Goal: Find specific page/section: Find specific page/section

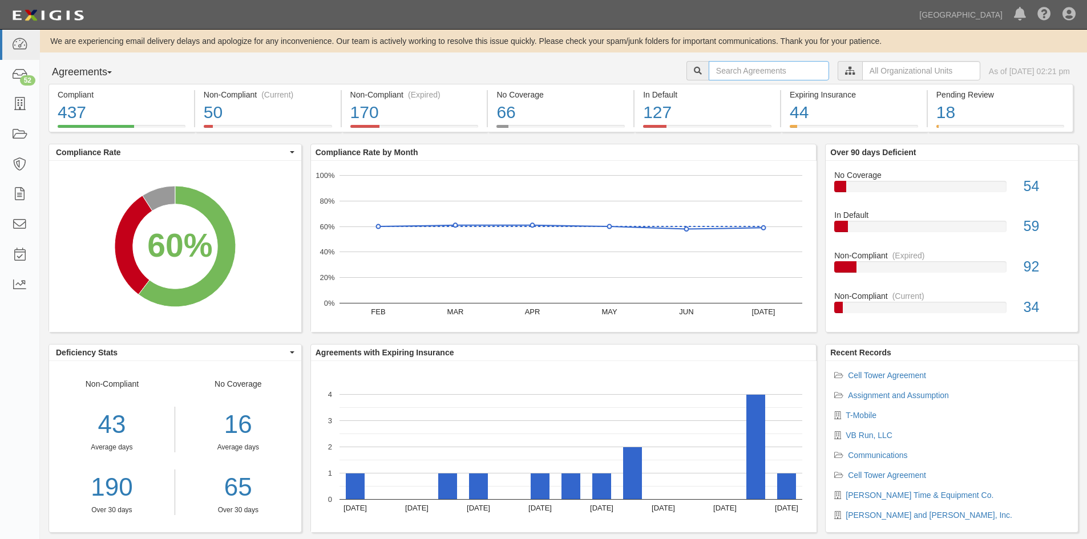
click at [715, 66] on input "text" at bounding box center [769, 70] width 120 height 19
type input "cardlock"
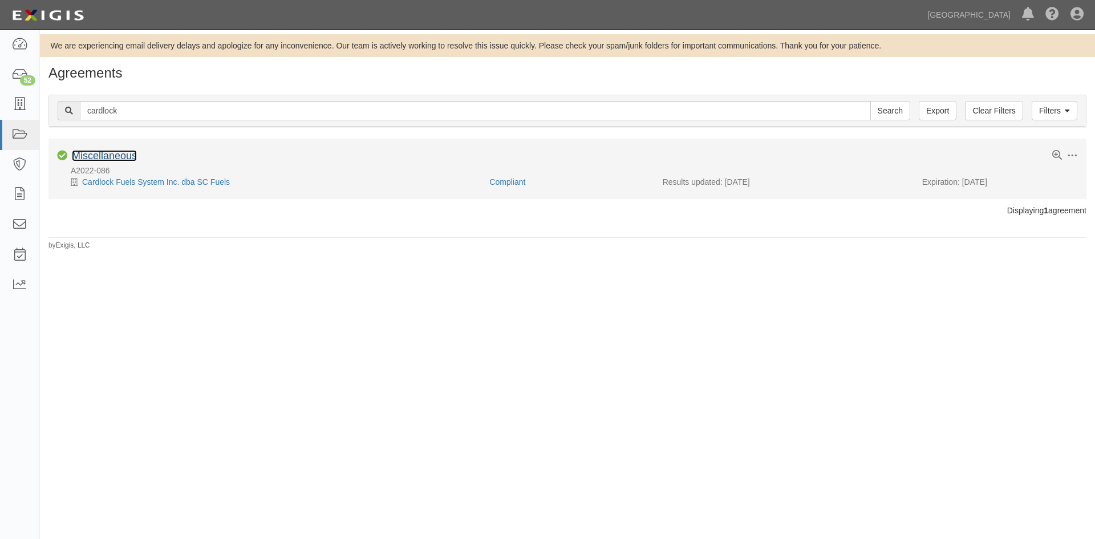
click at [103, 155] on link "Miscellaneous" at bounding box center [104, 155] width 65 height 11
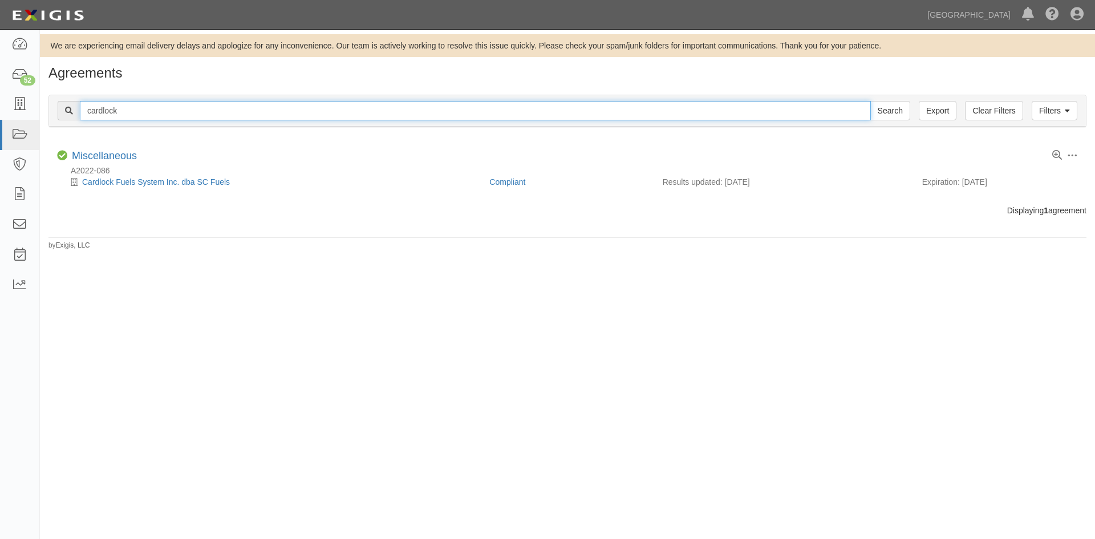
drag, startPoint x: 165, startPoint y: 112, endPoint x: -48, endPoint y: 111, distance: 213.4
click at [0, 111] on html "Toggle navigation Dashboard 52 Inbox Parties Agreements Coverages Documents Mes…" at bounding box center [547, 260] width 1095 height 520
type input "re schultz"
click at [871, 101] on input "Search" at bounding box center [891, 110] width 40 height 19
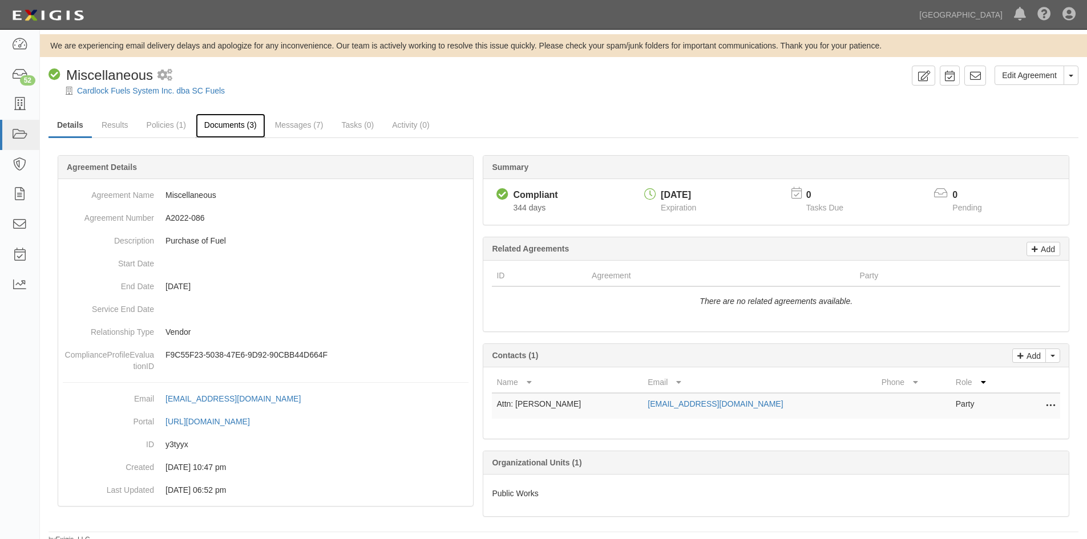
click at [219, 123] on link "Documents (3)" at bounding box center [231, 126] width 70 height 25
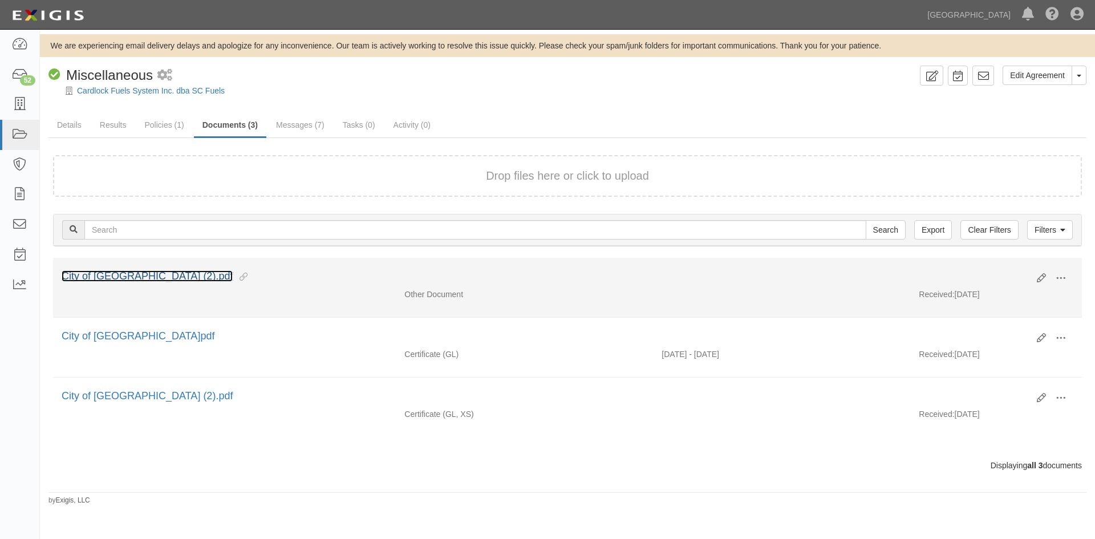
click at [112, 271] on link "City of [GEOGRAPHIC_DATA] (2).pdf" at bounding box center [147, 275] width 171 height 11
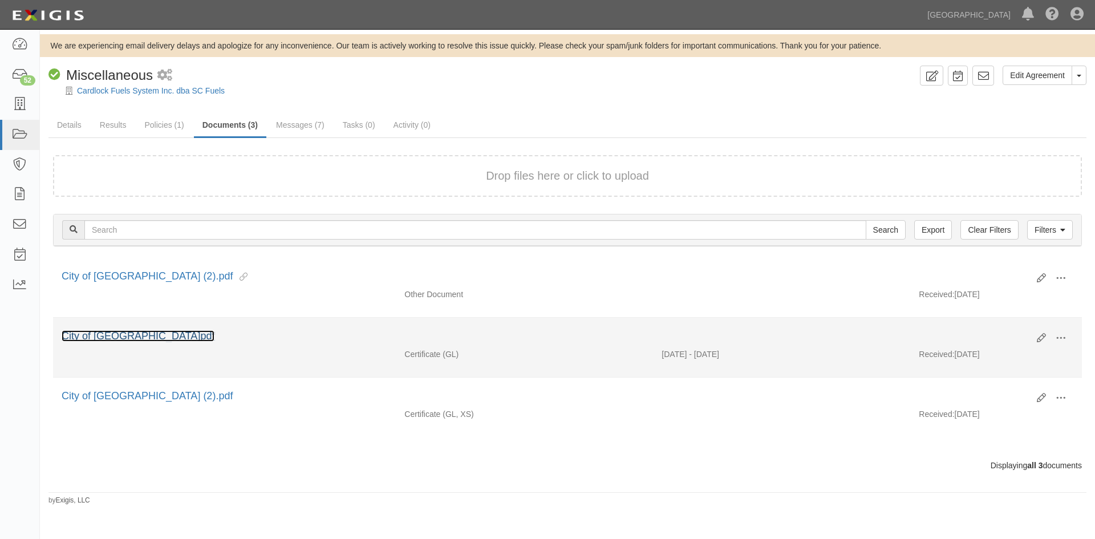
click at [122, 334] on link "City of [GEOGRAPHIC_DATA]pdf" at bounding box center [138, 335] width 153 height 11
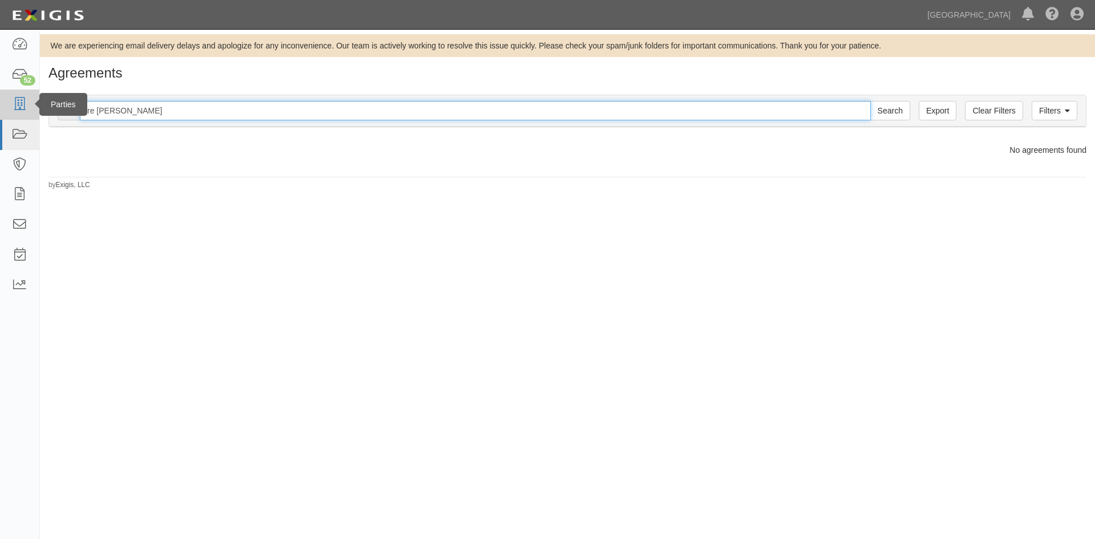
drag, startPoint x: 120, startPoint y: 110, endPoint x: 5, endPoint y: 104, distance: 115.4
click at [5, 104] on body "Toggle navigation Dashboard 52 Inbox Parties Agreements Coverages Documents Mes…" at bounding box center [547, 260] width 1095 height 520
type input "R.E. [PERSON_NAME]"
click at [871, 101] on input "Search" at bounding box center [891, 110] width 40 height 19
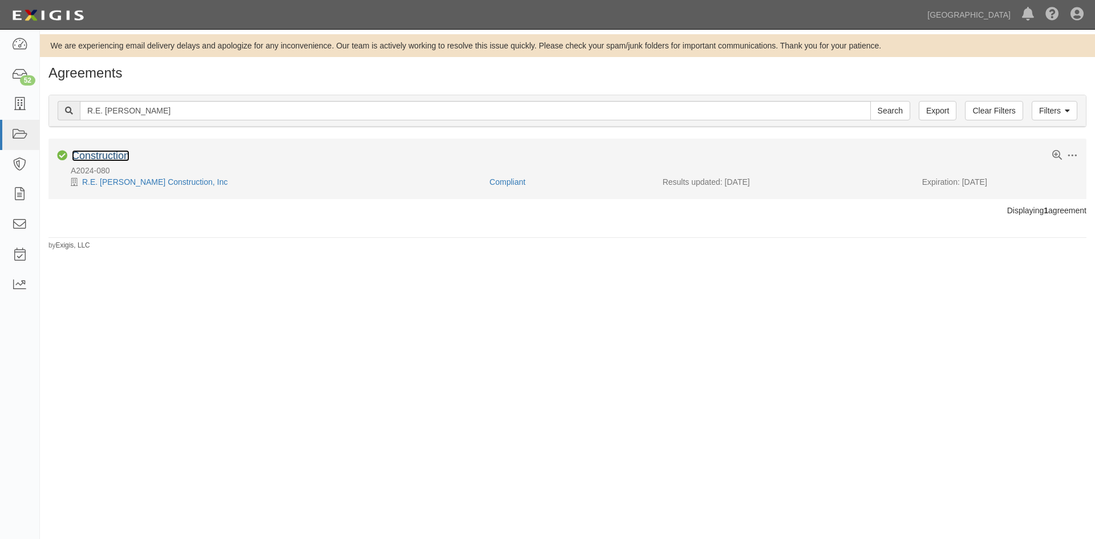
click at [107, 154] on link "Construction" at bounding box center [101, 155] width 58 height 11
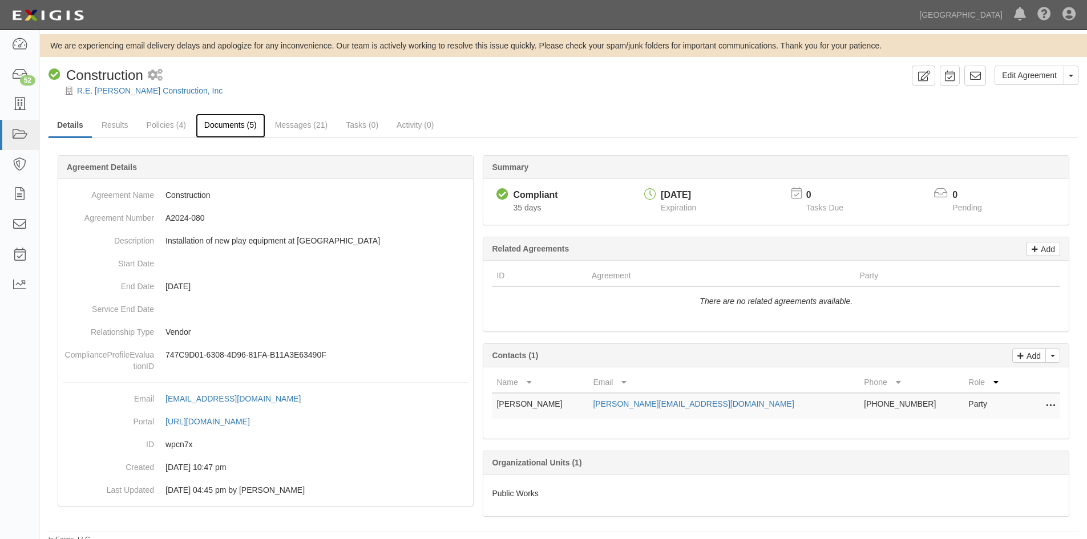
click at [225, 120] on link "Documents (5)" at bounding box center [231, 126] width 70 height 25
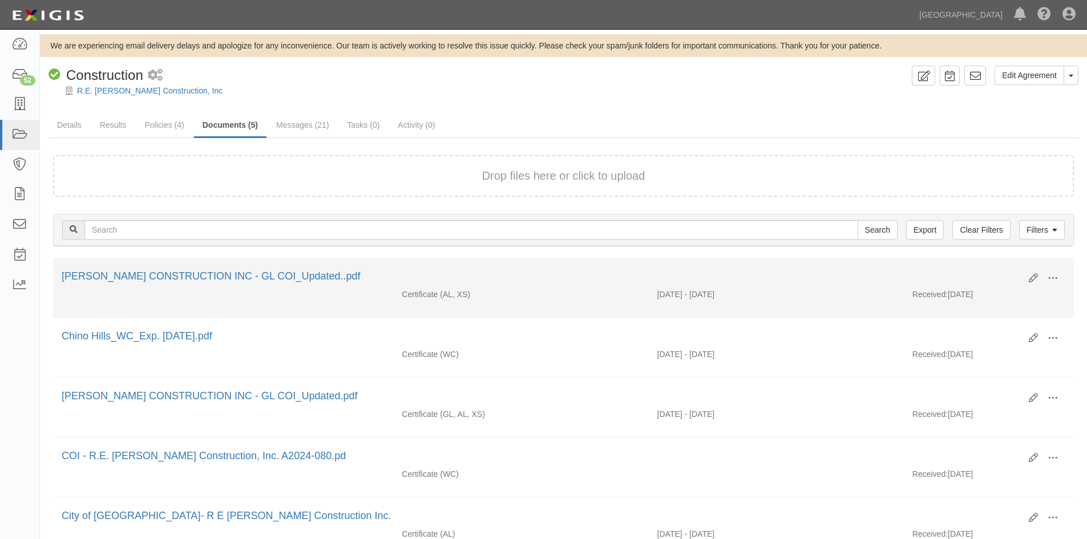
click at [127, 269] on div "[PERSON_NAME] CONSTRUCTION INC - GL COI_Updated..pdf" at bounding box center [541, 276] width 959 height 15
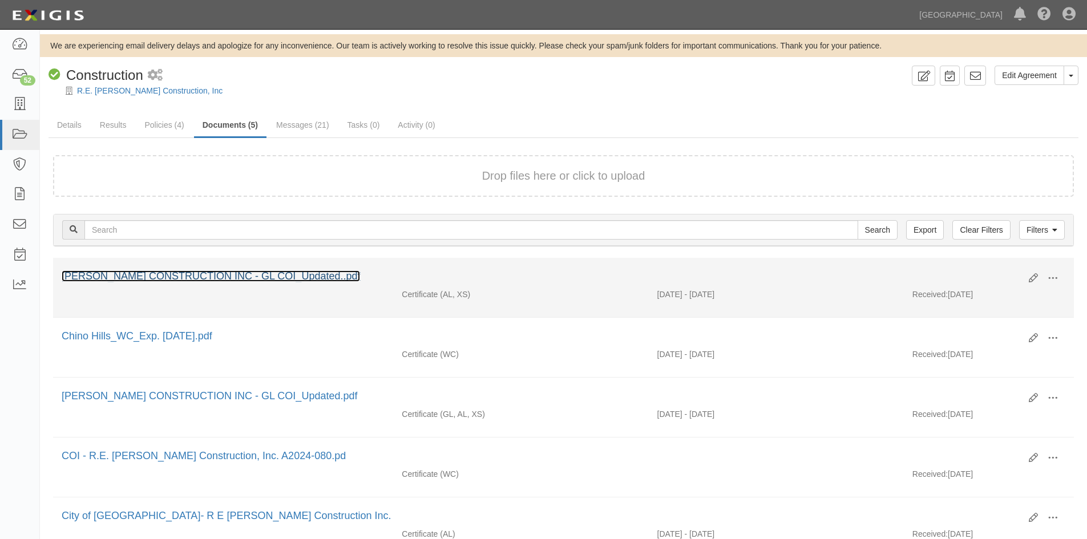
click at [127, 278] on link "[PERSON_NAME] CONSTRUCTION INC - GL COI_Updated..pdf" at bounding box center [211, 275] width 298 height 11
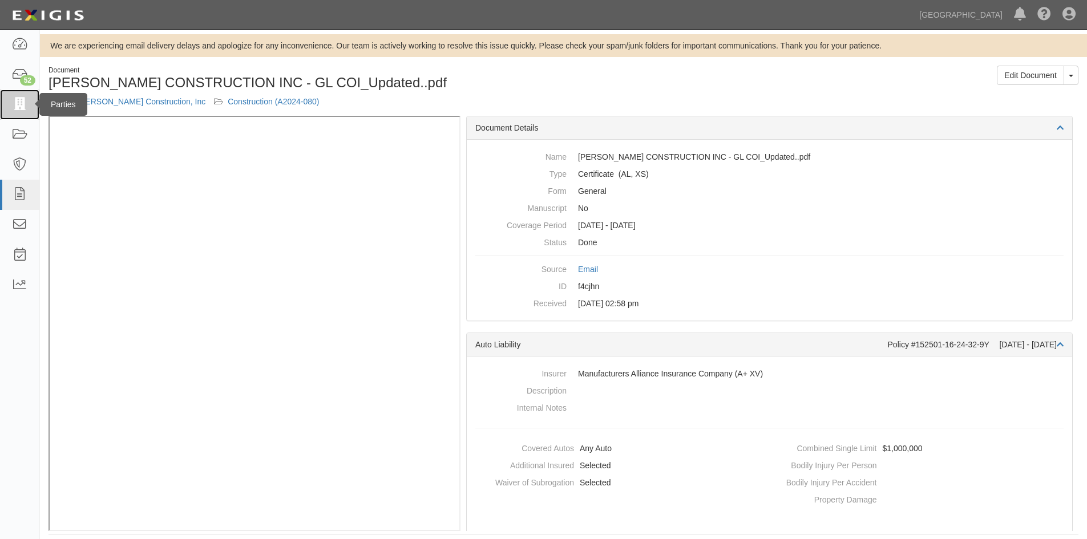
click at [21, 104] on icon at bounding box center [19, 104] width 16 height 13
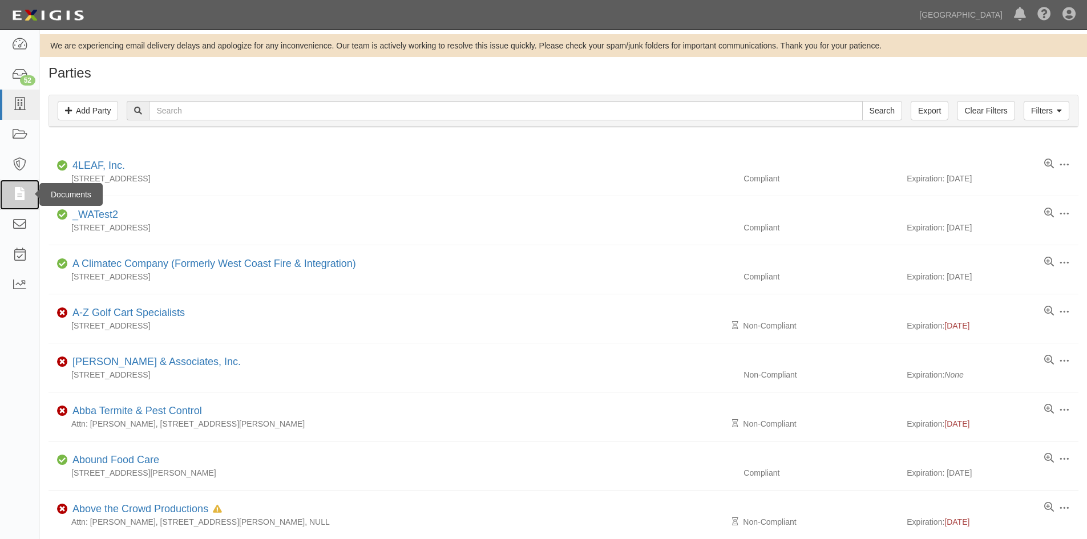
click at [17, 193] on icon at bounding box center [19, 194] width 16 height 13
